Goal: Navigation & Orientation: Find specific page/section

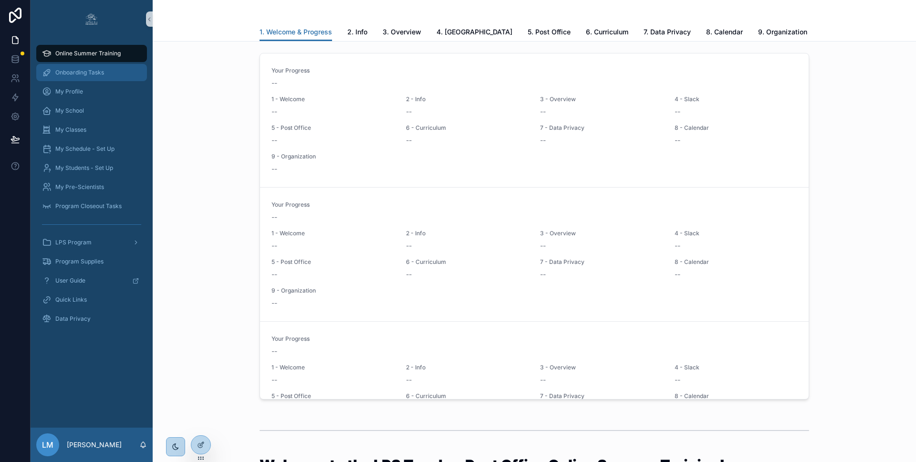
click at [68, 75] on span "Onboarding Tasks" at bounding box center [79, 73] width 49 height 8
